Goal: Use online tool/utility: Use online tool/utility

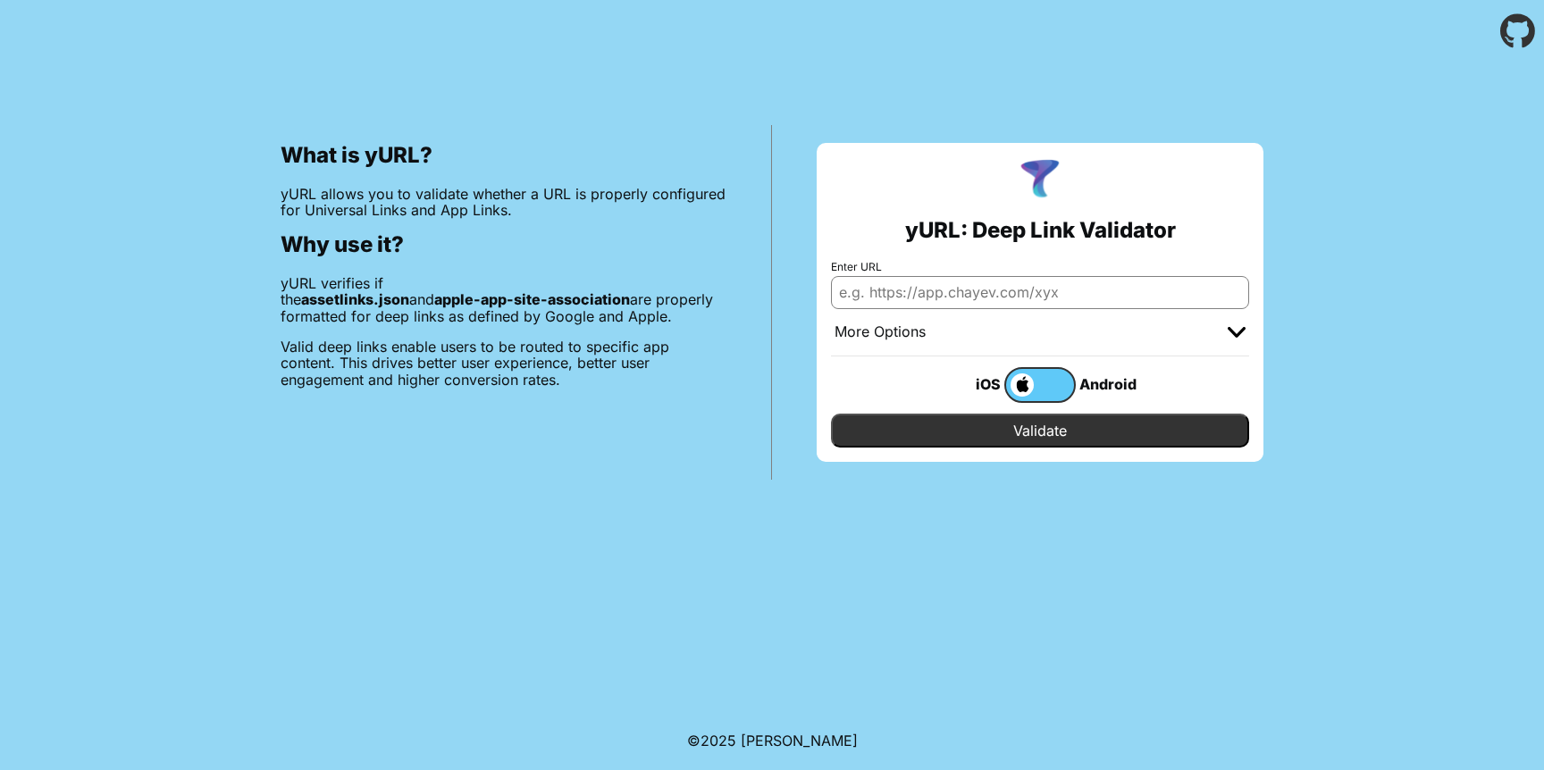
click at [927, 277] on input "Enter URL" at bounding box center [1040, 292] width 418 height 32
type input "[DOMAIN_NAME]"
click at [890, 327] on div "More Options" at bounding box center [880, 332] width 91 height 18
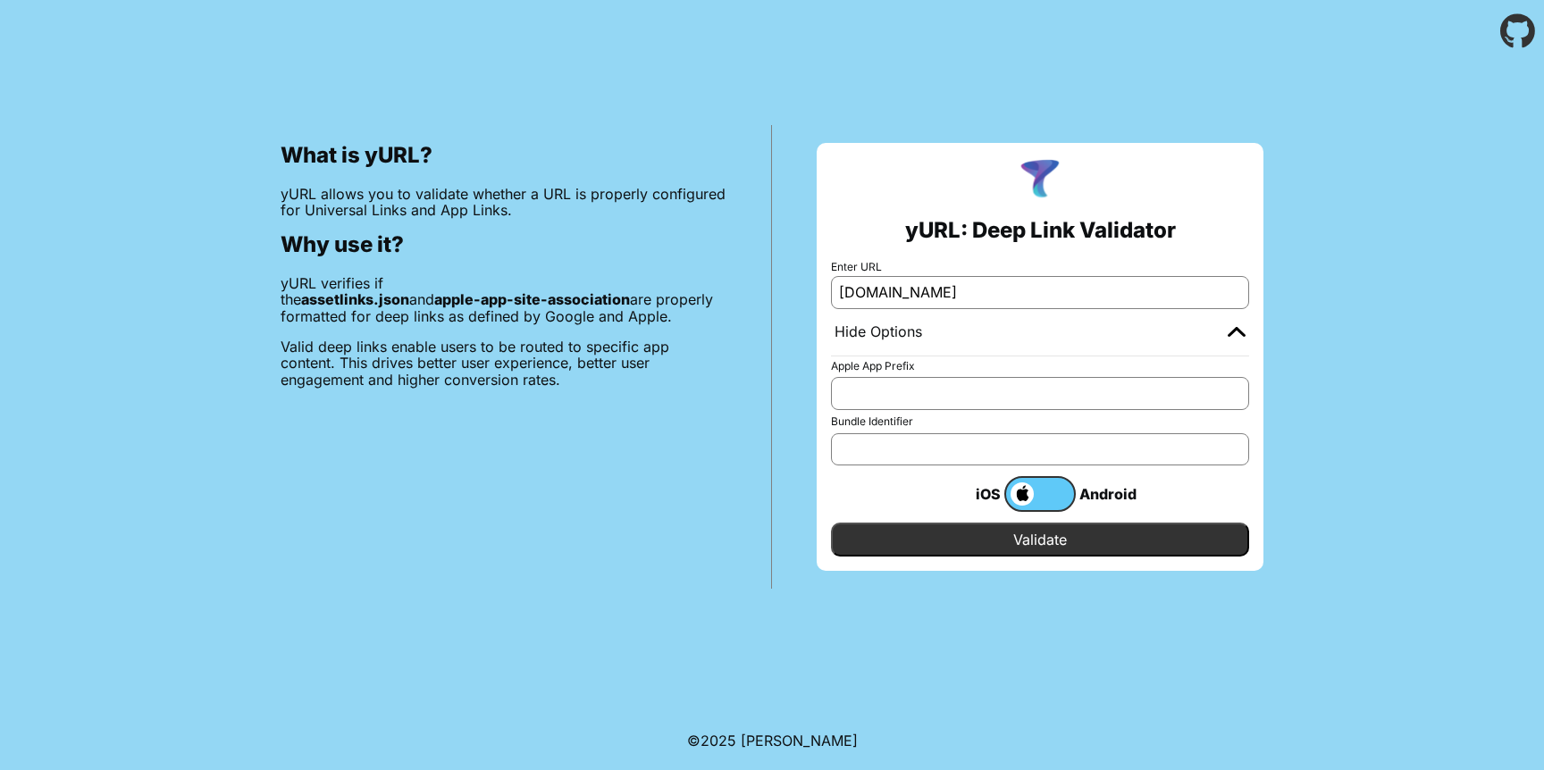
click at [890, 327] on div "Hide Options" at bounding box center [879, 332] width 88 height 18
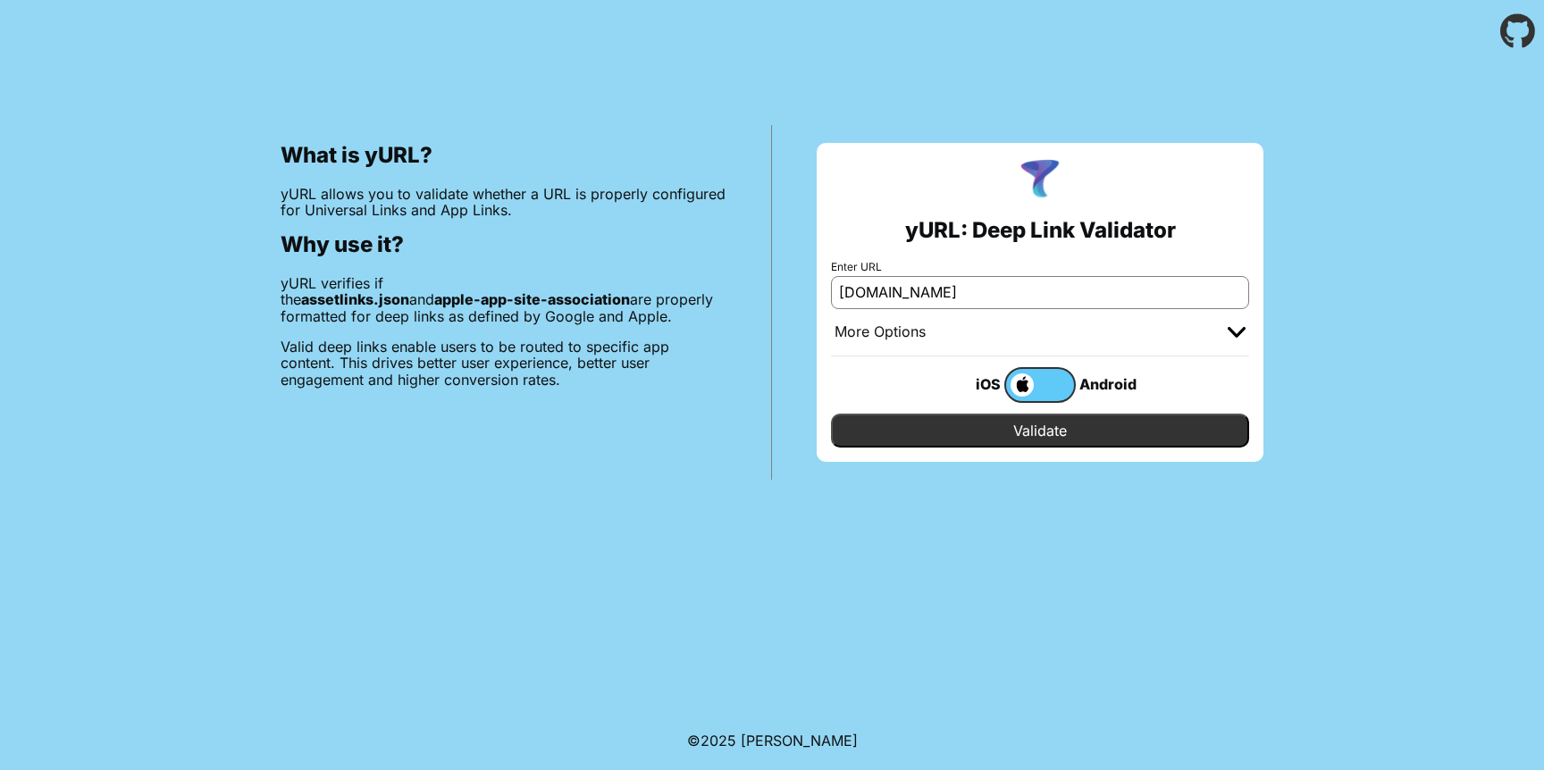
click at [916, 440] on input "Validate" at bounding box center [1040, 431] width 418 height 34
